Goal: Information Seeking & Learning: Understand process/instructions

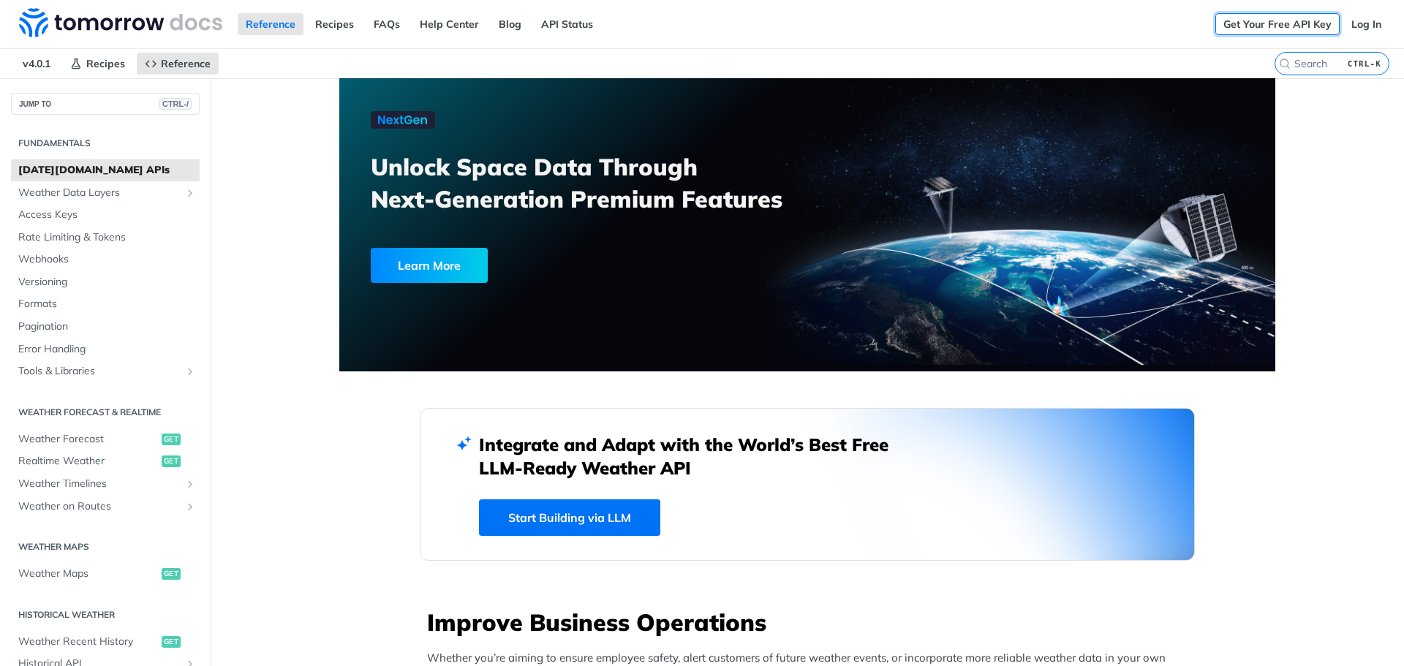
click at [1251, 23] on link "Get Your Free API Key" at bounding box center [1277, 24] width 124 height 22
click at [122, 219] on span "Access Keys" at bounding box center [107, 215] width 178 height 15
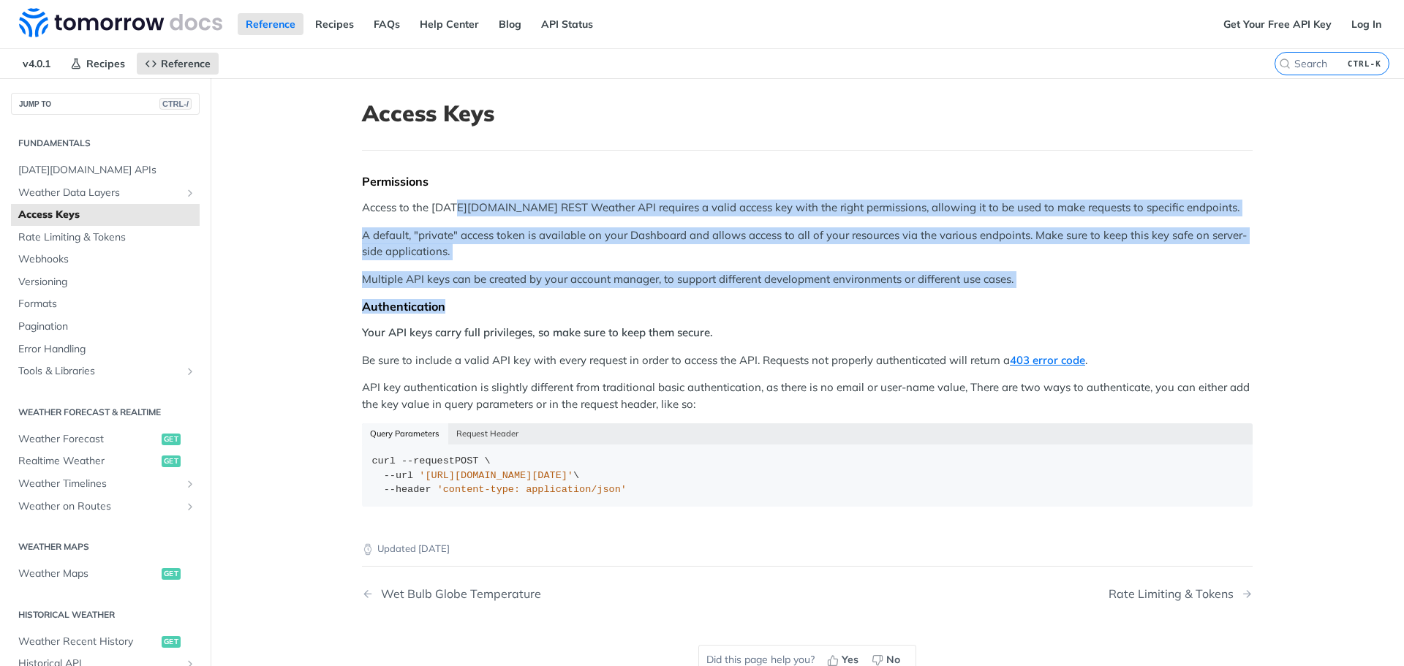
drag, startPoint x: 453, startPoint y: 206, endPoint x: 449, endPoint y: 306, distance: 100.2
click at [449, 304] on div "Permissions Access to the [DATE][DOMAIN_NAME] REST Weather API requires a valid…" at bounding box center [807, 346] width 890 height 344
click at [464, 269] on div "Permissions Access to the [DATE][DOMAIN_NAME] REST Weather API requires a valid…" at bounding box center [807, 346] width 890 height 344
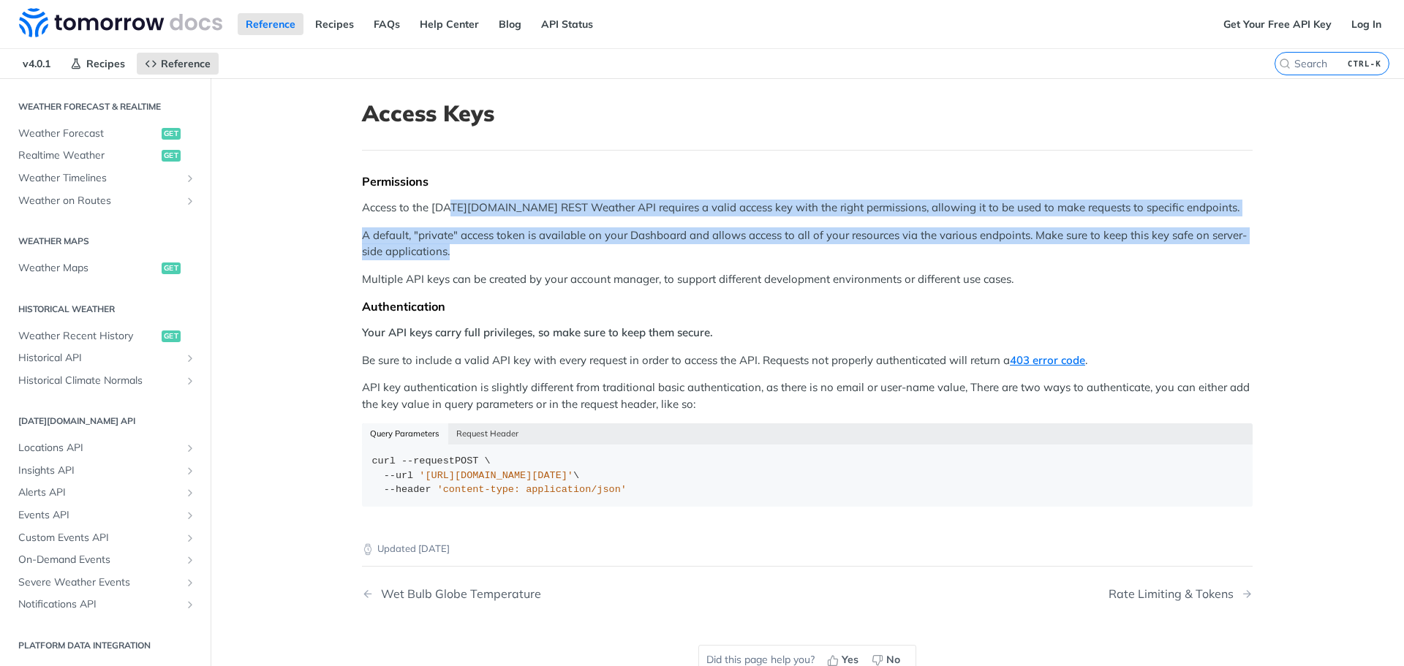
drag, startPoint x: 447, startPoint y: 205, endPoint x: 581, endPoint y: 255, distance: 143.0
click at [581, 255] on div "Permissions Access to the [DATE][DOMAIN_NAME] REST Weather API requires a valid…" at bounding box center [807, 346] width 890 height 344
click at [581, 255] on p "A default, "private" access token is available on your Dashboard and allows acc…" at bounding box center [807, 243] width 890 height 33
drag, startPoint x: 743, startPoint y: 200, endPoint x: 753, endPoint y: 254, distance: 54.3
click at [753, 254] on div "Permissions Access to the [DATE][DOMAIN_NAME] REST Weather API requires a valid…" at bounding box center [807, 346] width 890 height 344
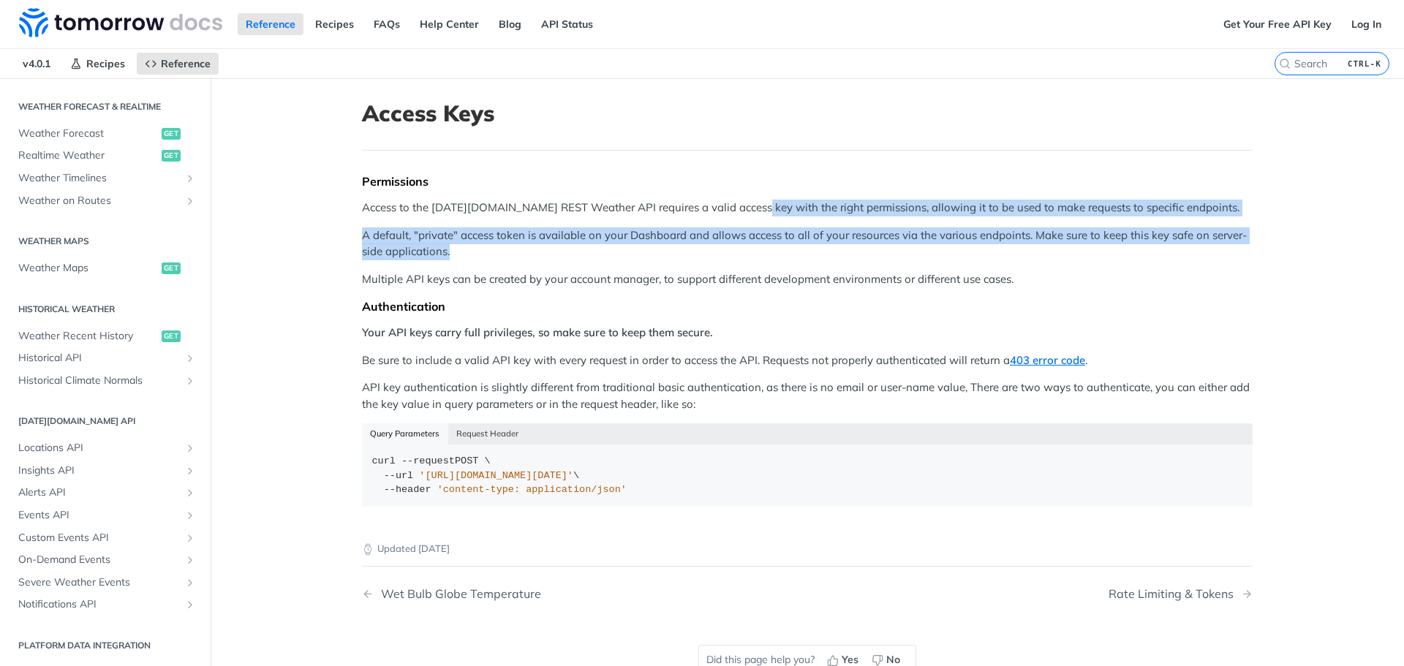
click at [754, 254] on p "A default, "private" access token is available on your Dashboard and allows acc…" at bounding box center [807, 243] width 890 height 33
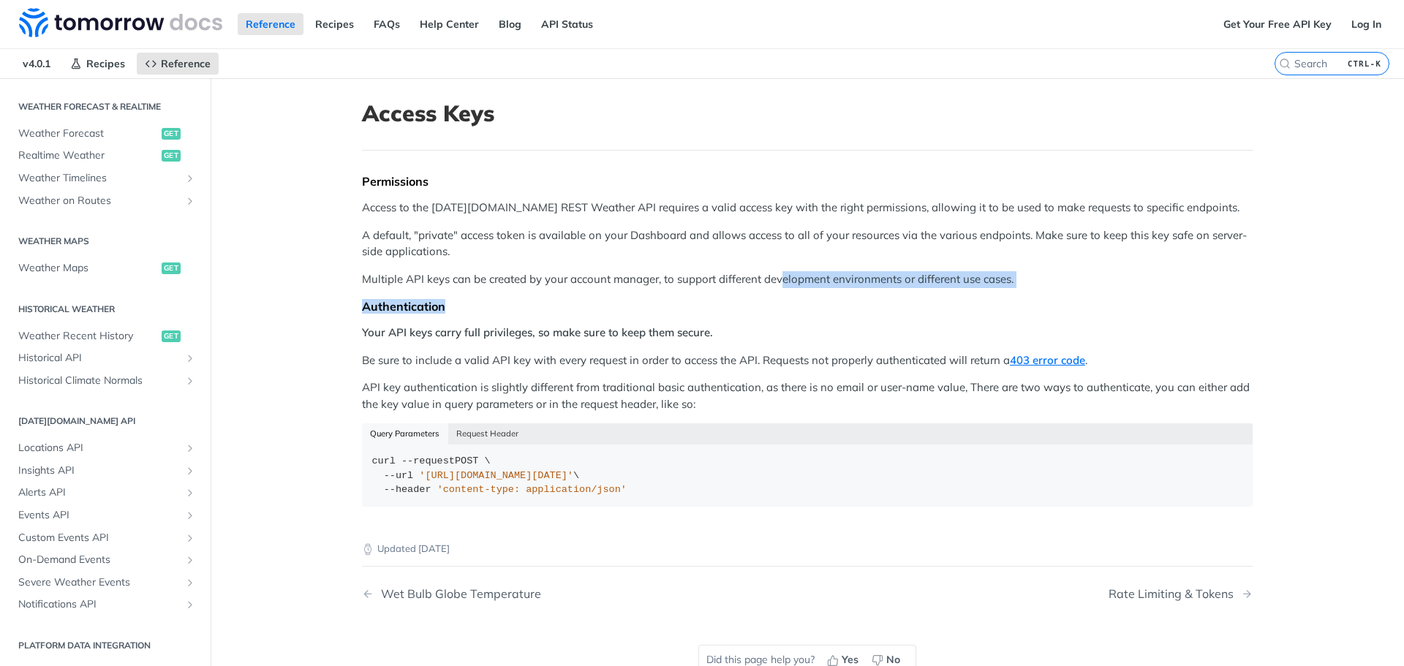
drag, startPoint x: 775, startPoint y: 270, endPoint x: 756, endPoint y: 317, distance: 49.8
click at [759, 315] on div "Permissions Access to the [DATE][DOMAIN_NAME] REST Weather API requires a valid…" at bounding box center [807, 346] width 890 height 344
click at [687, 363] on p "Be sure to include a valid API key with every request in order to access the AP…" at bounding box center [807, 360] width 890 height 17
drag, startPoint x: 624, startPoint y: 328, endPoint x: 652, endPoint y: 328, distance: 28.5
click at [652, 328] on strong "Your API keys carry full privileges, so make sure to keep them secure." at bounding box center [537, 332] width 351 height 14
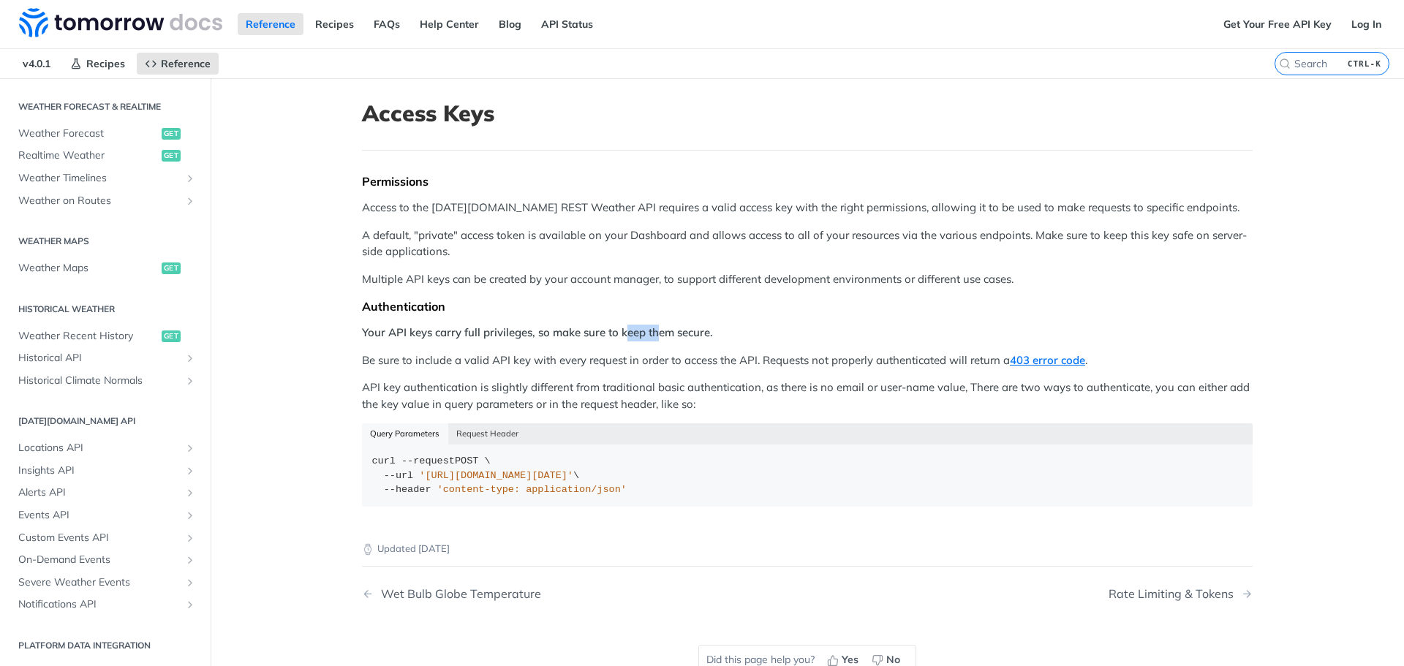
click at [652, 328] on strong "Your API keys carry full privileges, so make sure to keep them secure." at bounding box center [537, 332] width 351 height 14
click at [635, 372] on div "Permissions Access to the [DATE][DOMAIN_NAME] REST Weather API requires a valid…" at bounding box center [807, 346] width 890 height 344
